Goal: Find specific page/section: Find specific page/section

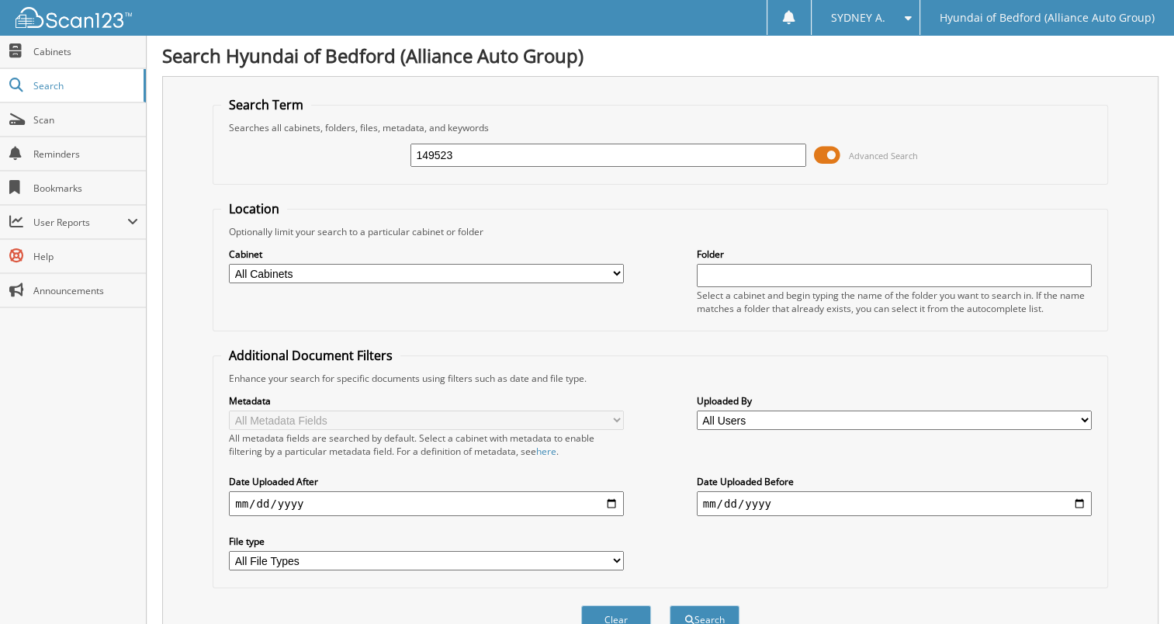
click at [615, 152] on input "149523" at bounding box center [608, 155] width 395 height 23
type input "148119"
click at [670, 605] on button "Search" at bounding box center [705, 619] width 70 height 29
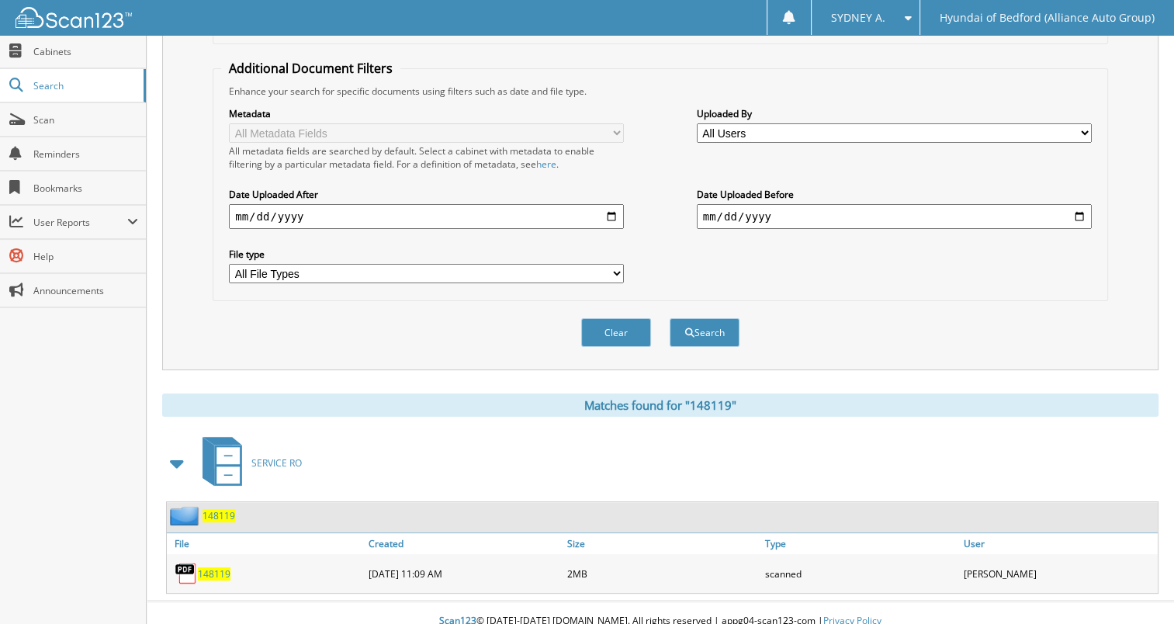
click at [211, 567] on span "148119" at bounding box center [214, 573] width 33 height 13
